Goal: Check status: Check status

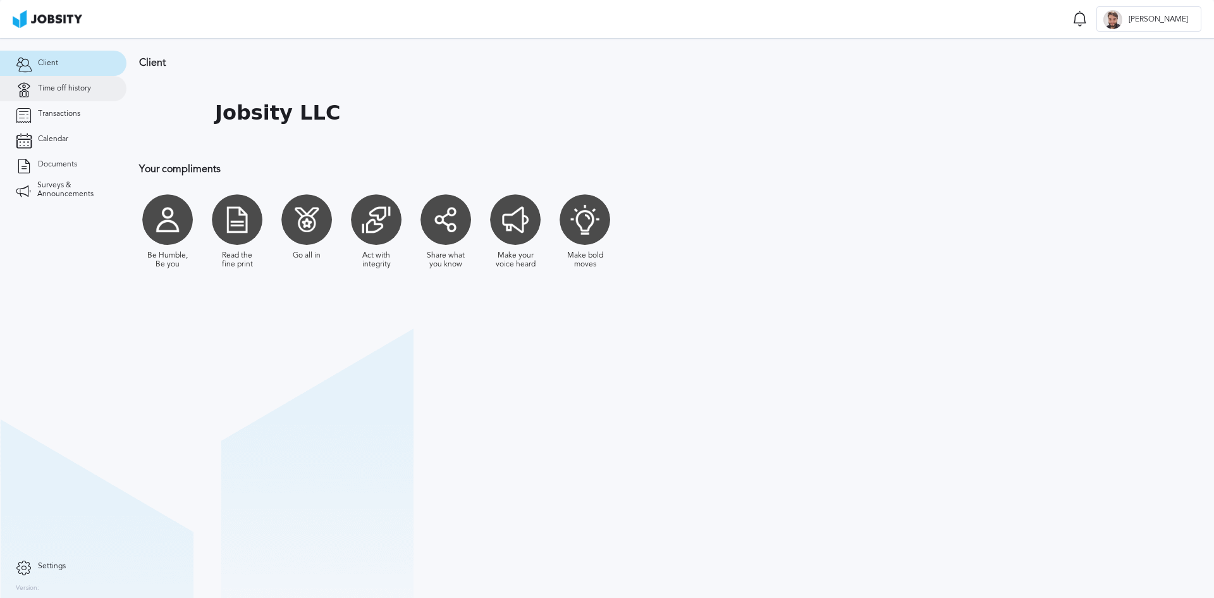
click at [83, 93] on link "Time off history" at bounding box center [63, 88] width 126 height 25
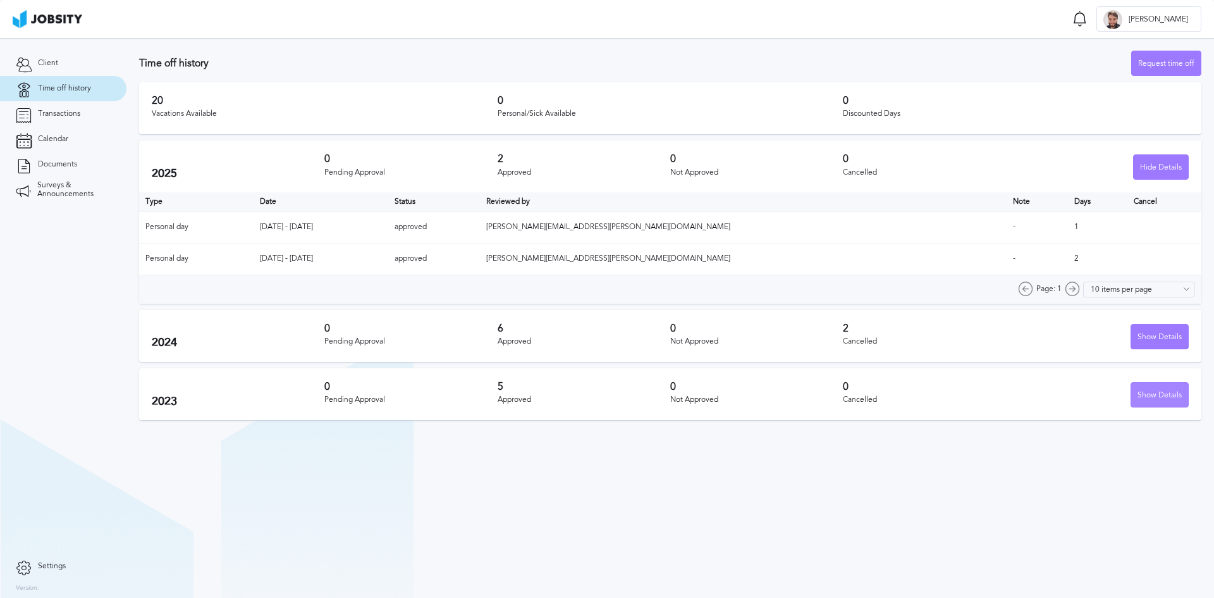
click at [1150, 404] on div "Show Details" at bounding box center [1159, 395] width 57 height 25
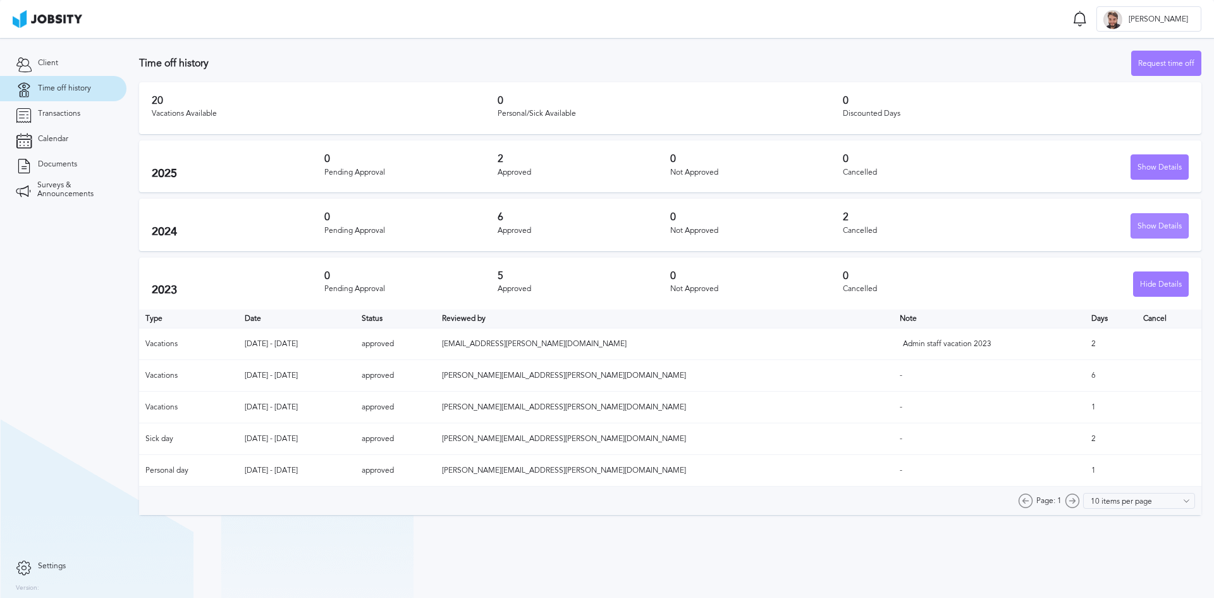
click at [1164, 221] on div "Show Details" at bounding box center [1159, 226] width 57 height 25
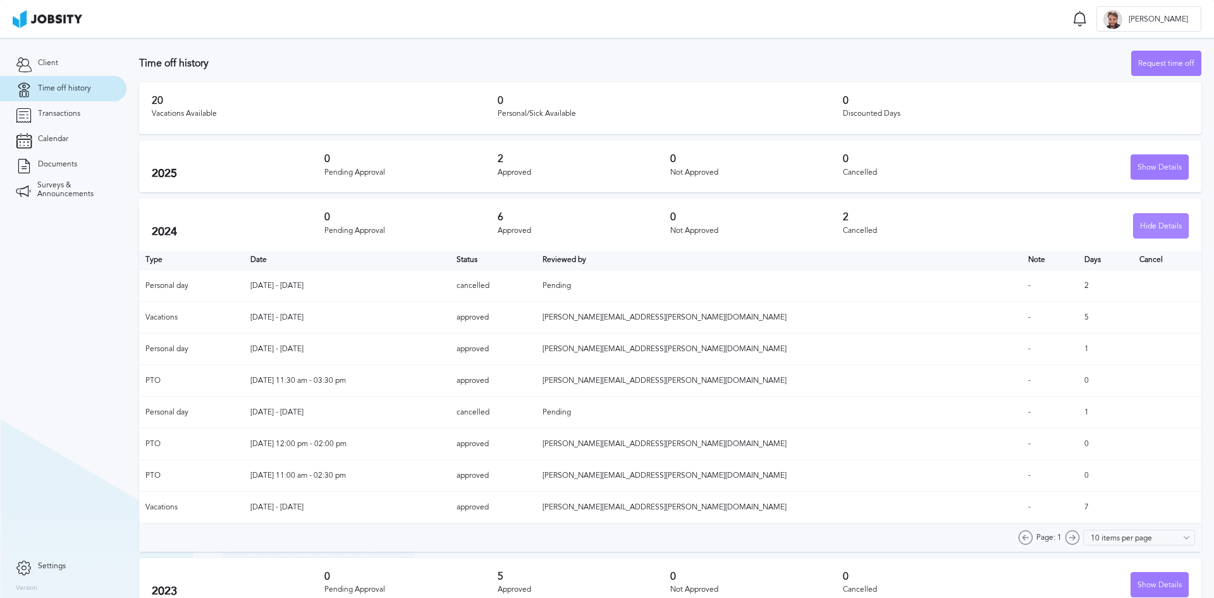
click at [1159, 221] on div "Hide Details" at bounding box center [1161, 226] width 54 height 25
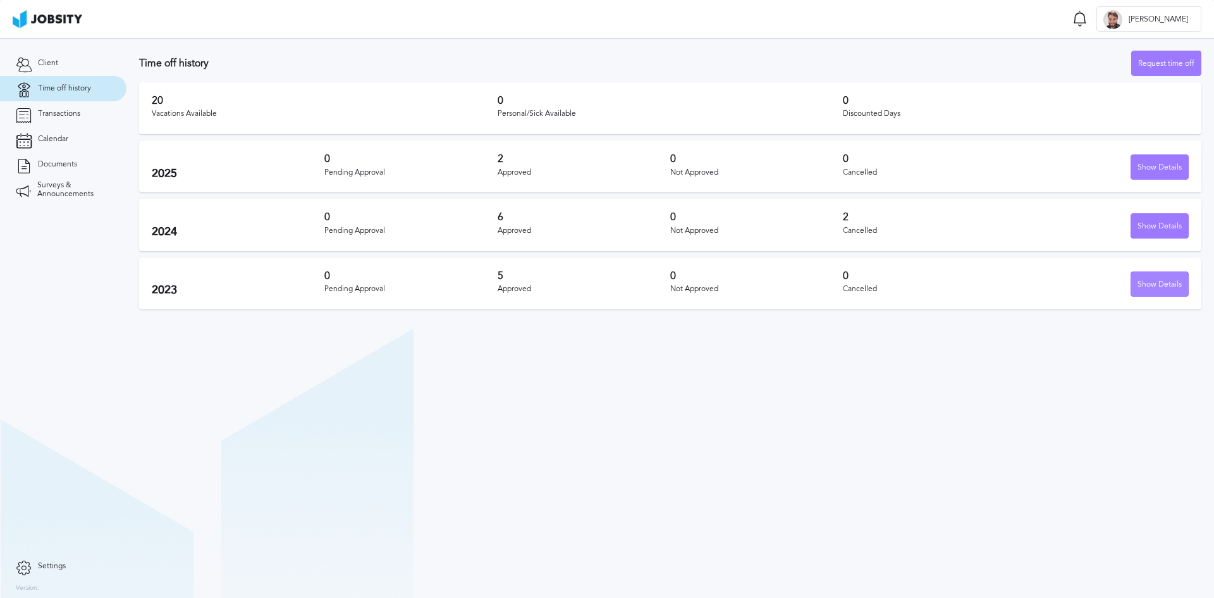
click at [1164, 283] on div "Show Details" at bounding box center [1159, 284] width 57 height 25
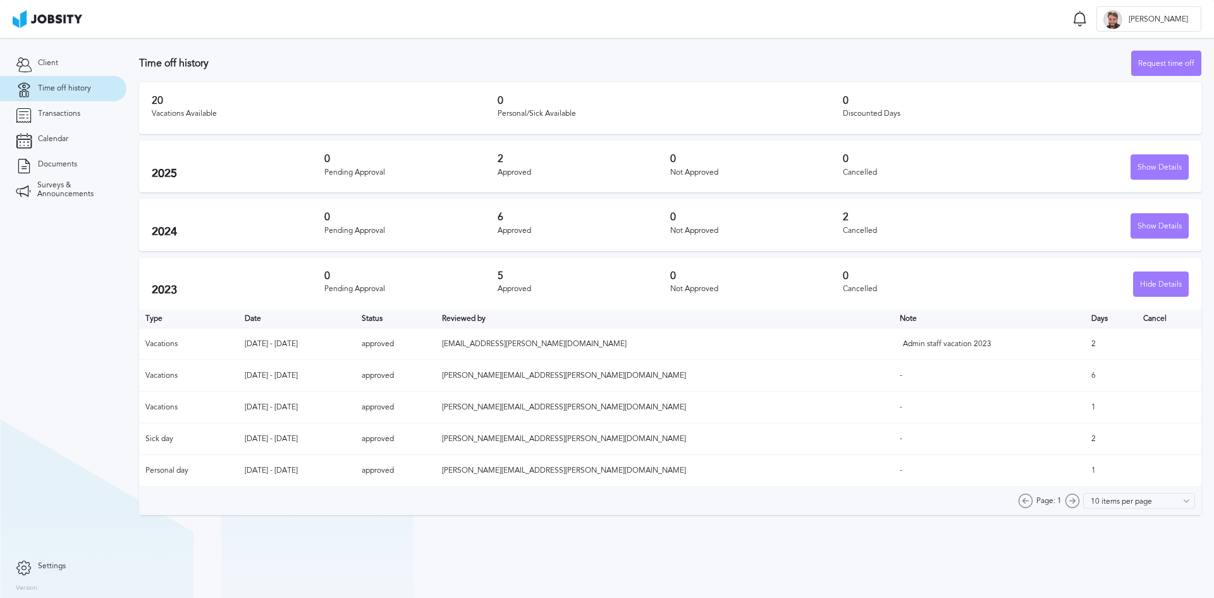
drag, startPoint x: 1157, startPoint y: 285, endPoint x: 1162, endPoint y: 262, distance: 23.9
click at [1157, 285] on div "Hide Details" at bounding box center [1161, 284] width 54 height 25
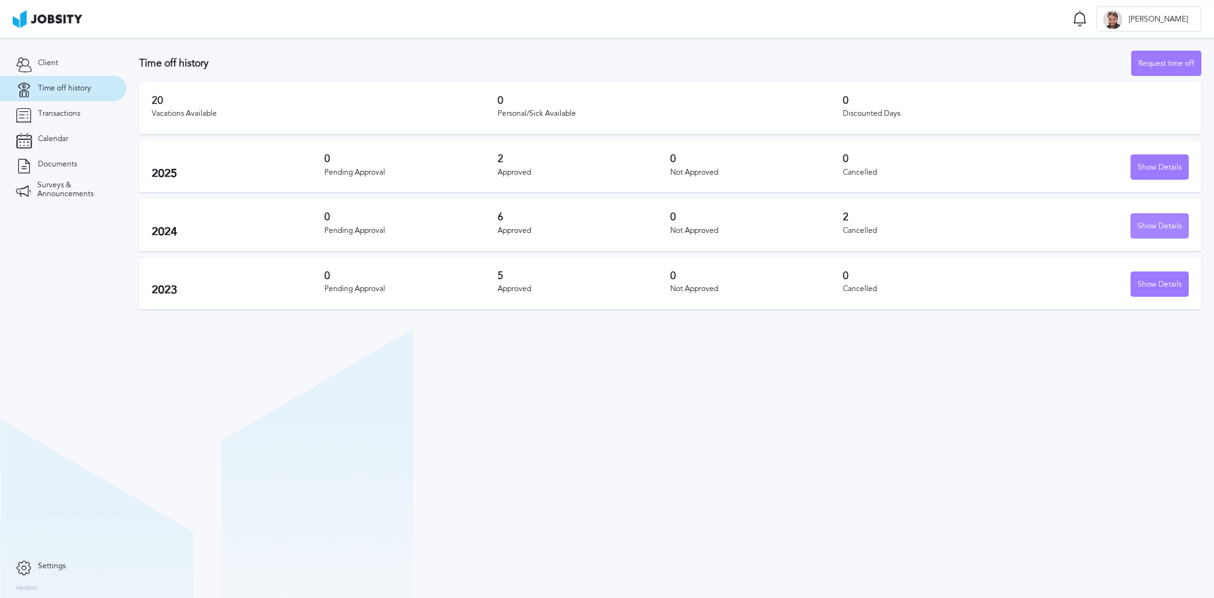
click at [1171, 221] on div "Show Details" at bounding box center [1159, 226] width 57 height 25
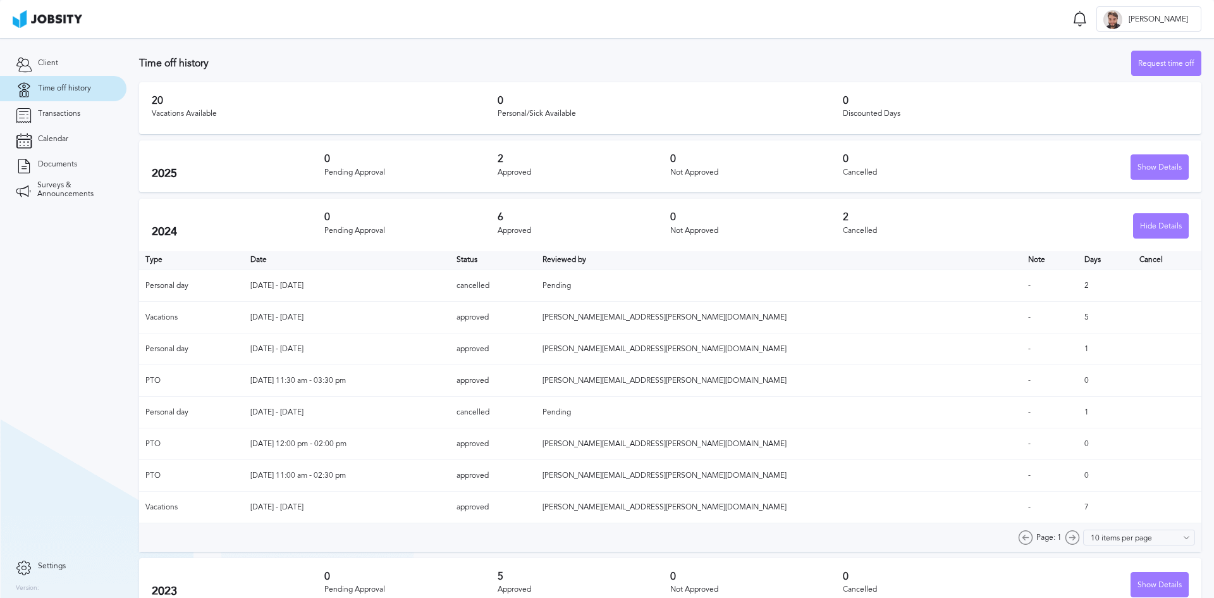
drag, startPoint x: 1154, startPoint y: 228, endPoint x: 1154, endPoint y: 211, distance: 17.1
click at [1154, 228] on div "Hide Details" at bounding box center [1161, 226] width 54 height 25
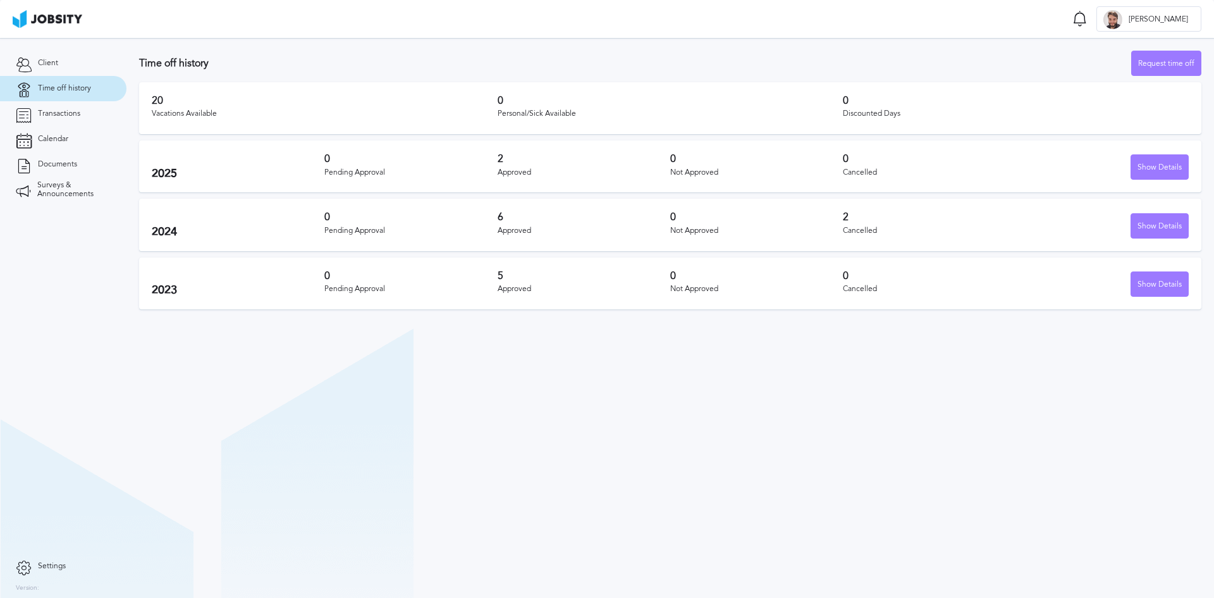
click at [1157, 152] on div "2025 0 Pending Approval 2 Approved 0 Not Approved 0 Cancelled Show Details" at bounding box center [670, 166] width 1062 height 52
click at [1152, 166] on div "Show Details" at bounding box center [1159, 167] width 57 height 25
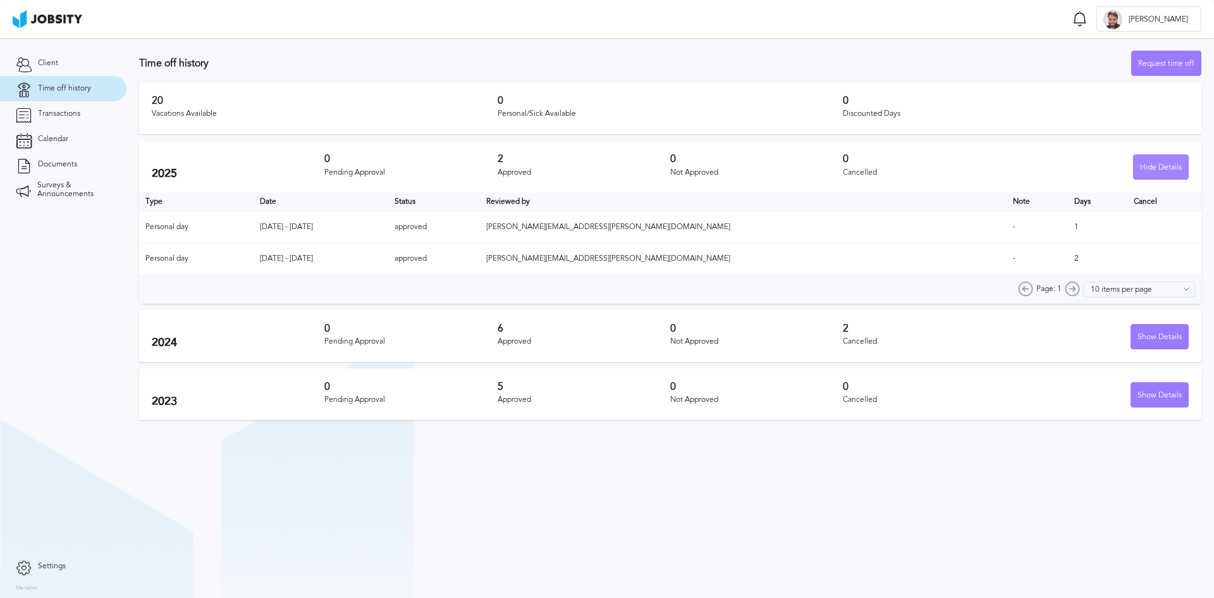
click at [1160, 165] on div "Hide Details" at bounding box center [1161, 167] width 54 height 25
